Goal: Transaction & Acquisition: Purchase product/service

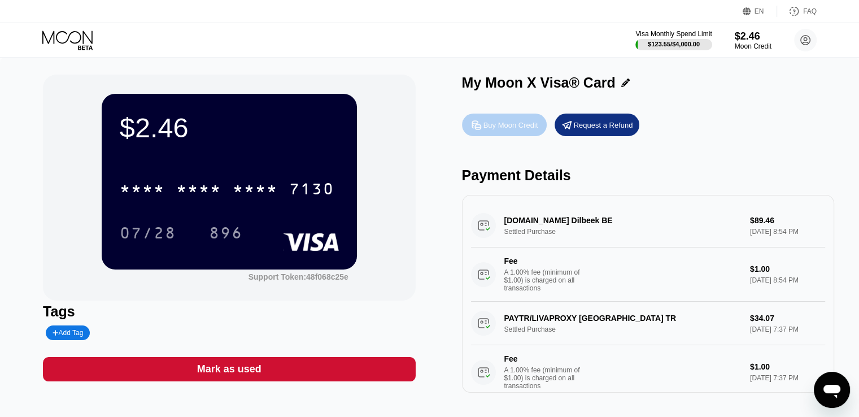
click at [500, 130] on div "Buy Moon Credit" at bounding box center [510, 125] width 55 height 10
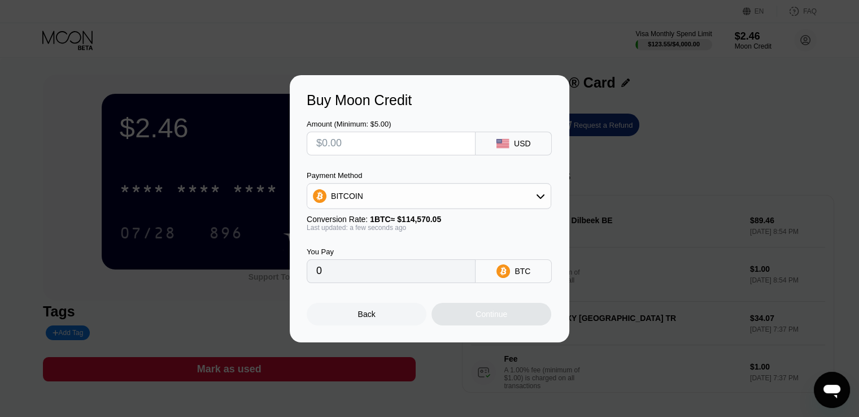
click at [397, 204] on div "BITCOIN" at bounding box center [428, 196] width 243 height 23
click at [380, 253] on span "USDT on TRON" at bounding box center [362, 251] width 57 height 9
type input "0.00"
click at [362, 143] on input "text" at bounding box center [391, 143] width 150 height 23
type input "$6"
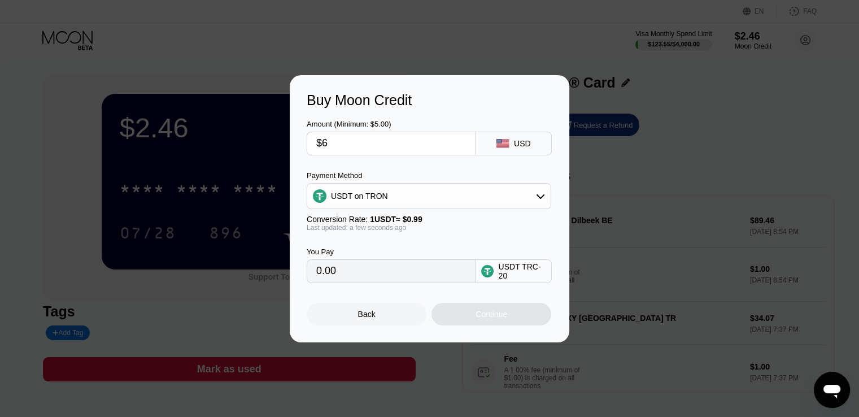
type input "6.06"
type input "$60"
type input "60.61"
type input "$60"
click at [500, 318] on div "Continue" at bounding box center [491, 313] width 32 height 9
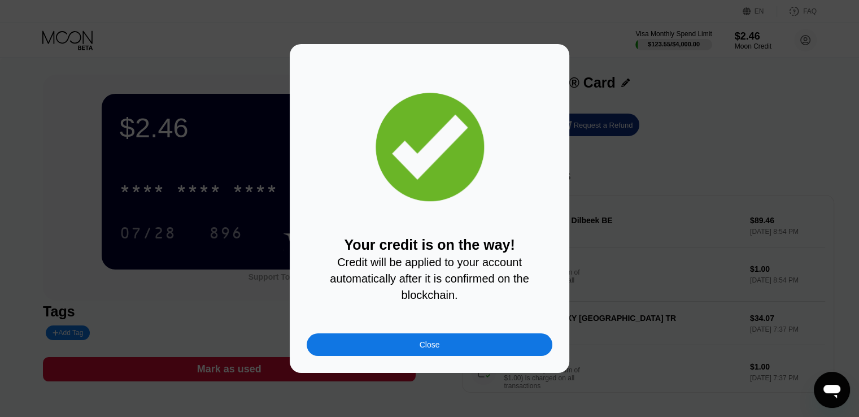
click at [445, 347] on div "Close" at bounding box center [430, 344] width 246 height 23
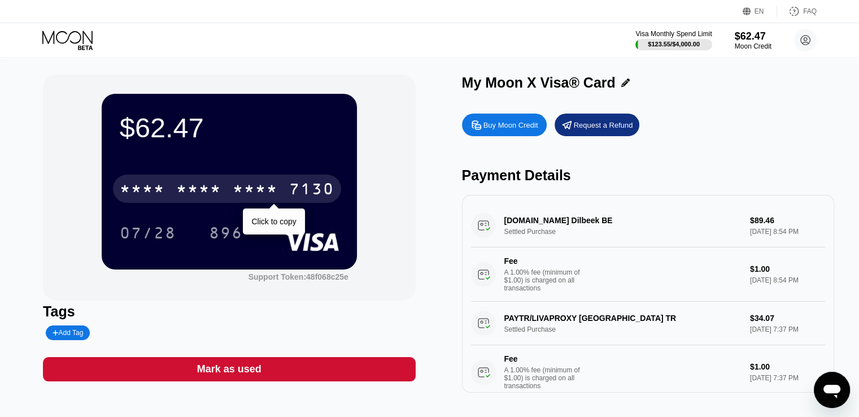
click at [264, 189] on div "* * * *" at bounding box center [255, 190] width 45 height 18
